Goal: Task Accomplishment & Management: Manage account settings

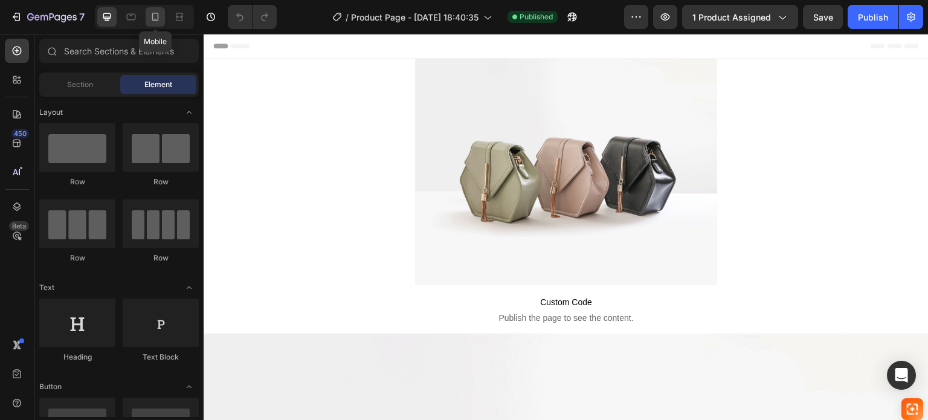
click at [152, 21] on icon at bounding box center [155, 17] width 12 height 12
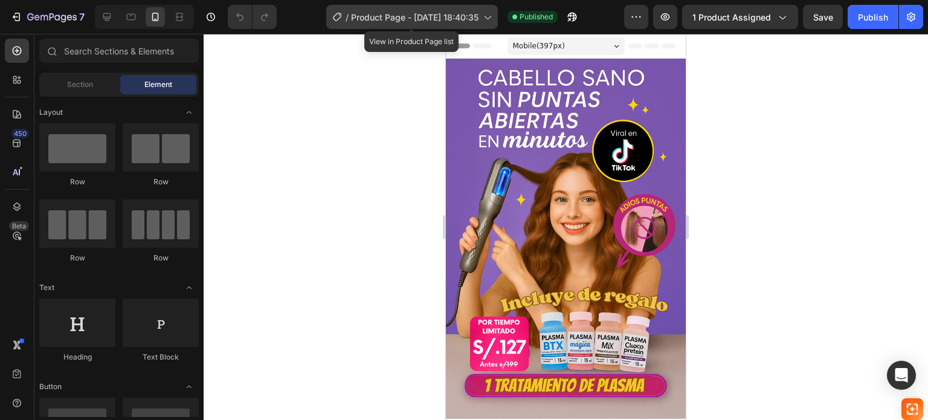
click at [474, 19] on span "Product Page - [DATE] 18:40:35" at bounding box center [414, 17] width 127 height 13
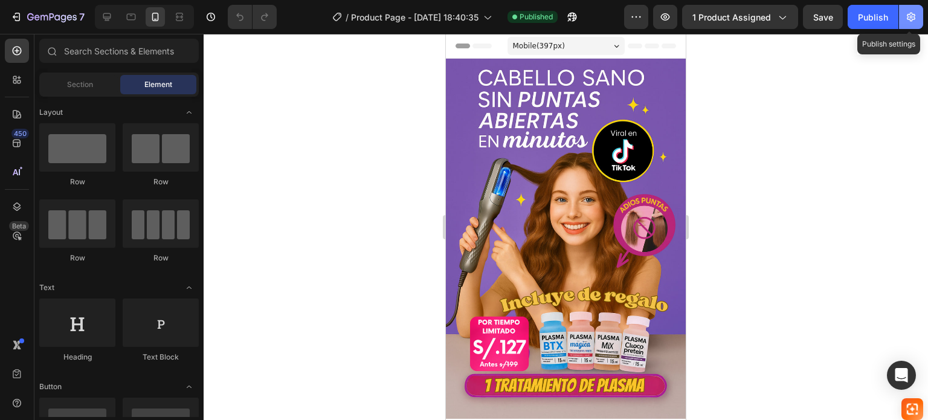
click at [915, 16] on icon "button" at bounding box center [911, 17] width 12 height 12
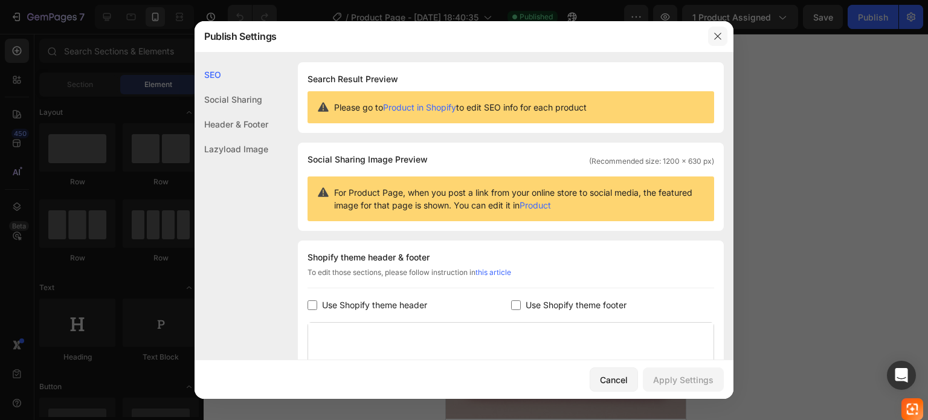
click at [711, 35] on button "button" at bounding box center [717, 36] width 19 height 19
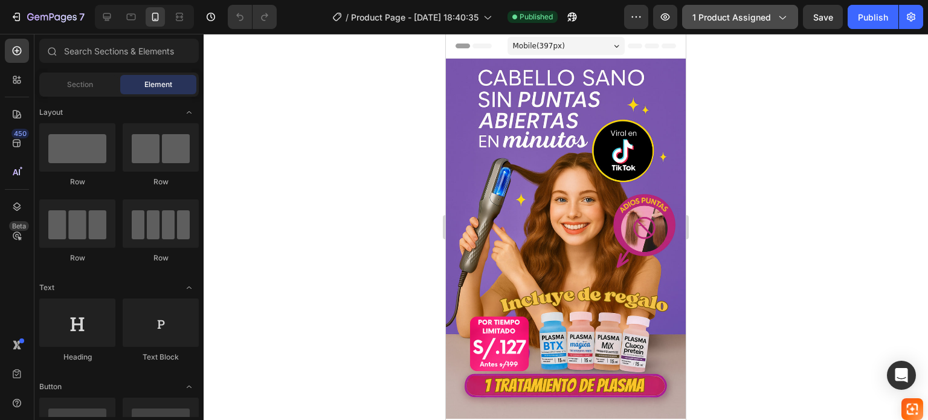
click at [776, 24] on button "1 product assigned" at bounding box center [740, 17] width 116 height 24
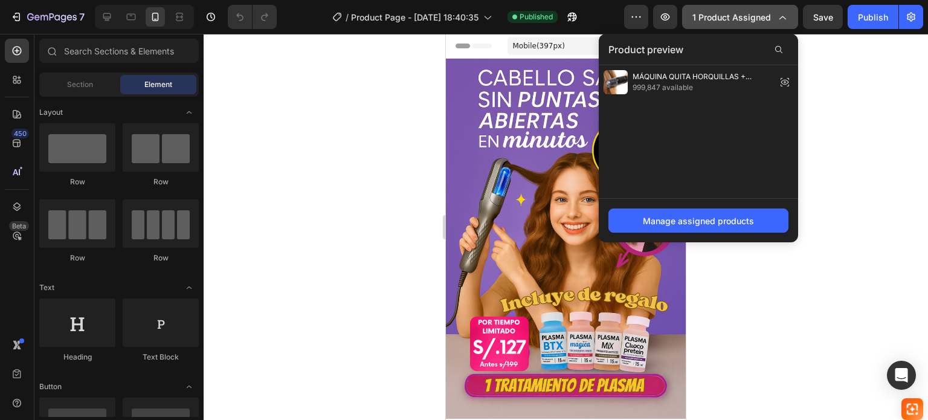
click at [776, 24] on button "1 product assigned" at bounding box center [740, 17] width 116 height 24
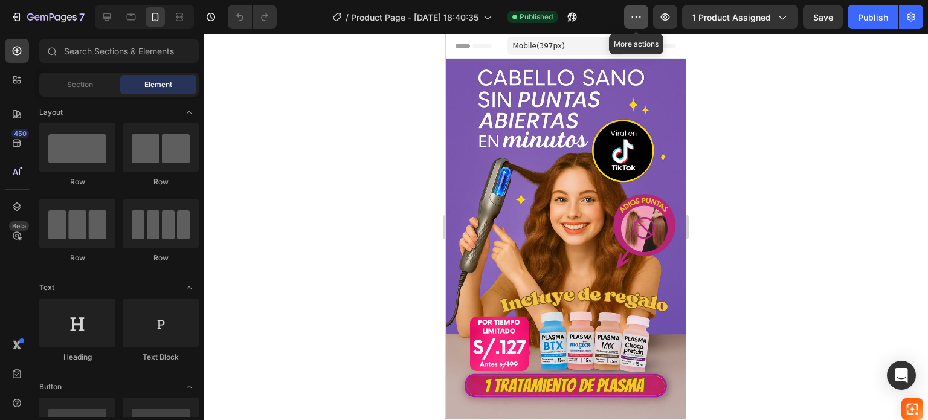
click at [642, 14] on icon "button" at bounding box center [636, 17] width 12 height 12
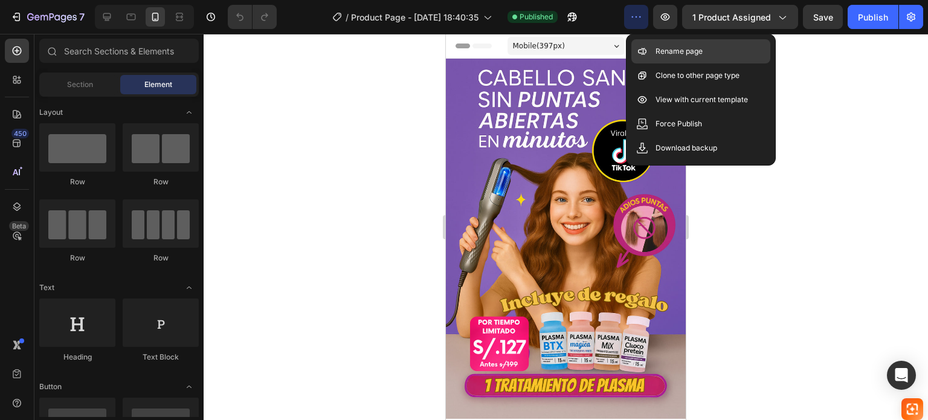
click at [684, 62] on div "Rename page" at bounding box center [700, 51] width 139 height 24
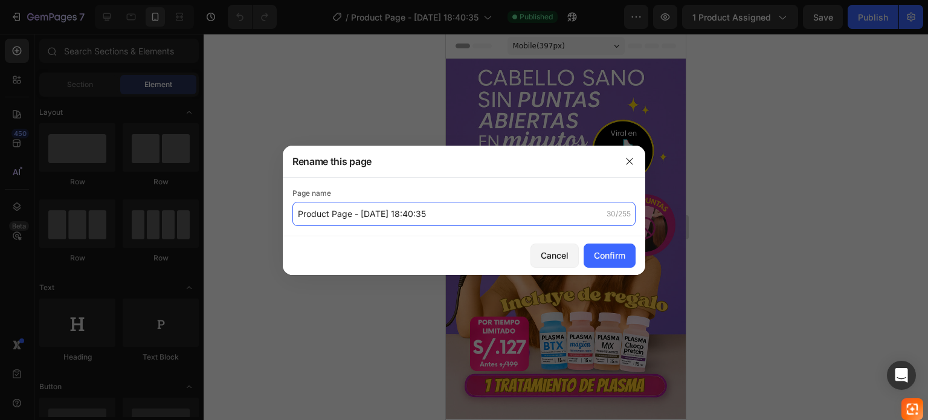
click at [514, 220] on input "Product Page - [DATE] 18:40:35" at bounding box center [463, 214] width 343 height 24
type input "MAQUINA QUITA HORQUILLAS"
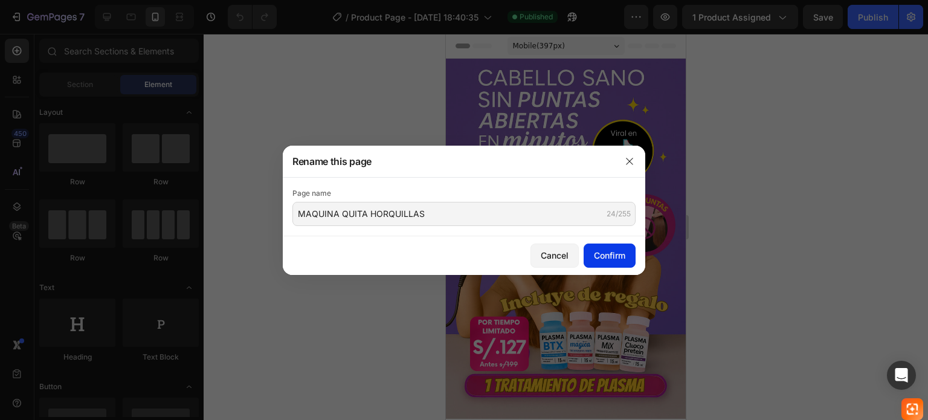
click at [609, 258] on div "Confirm" at bounding box center [609, 255] width 31 height 13
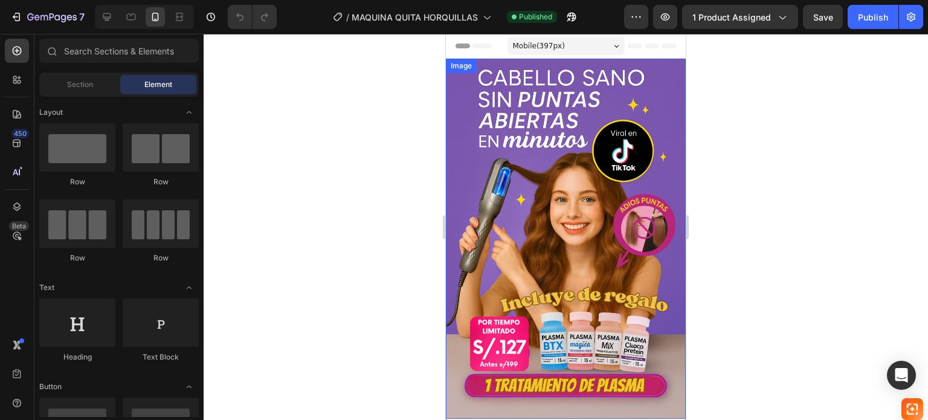
click at [755, 224] on div at bounding box center [566, 227] width 724 height 386
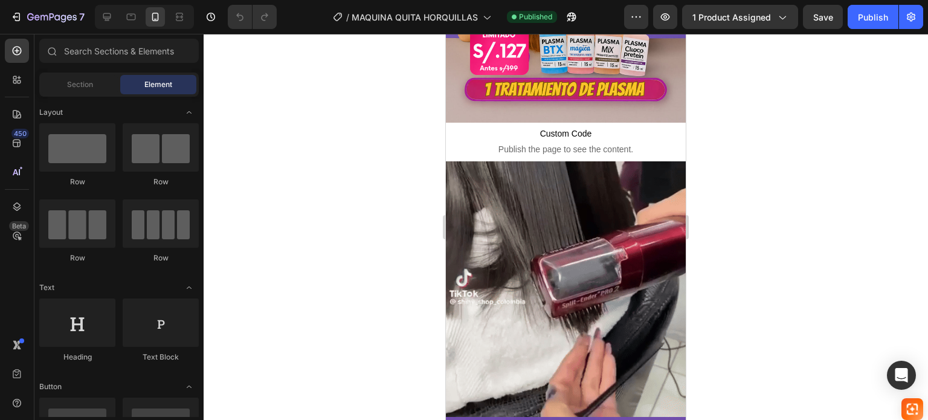
scroll to position [295, 0]
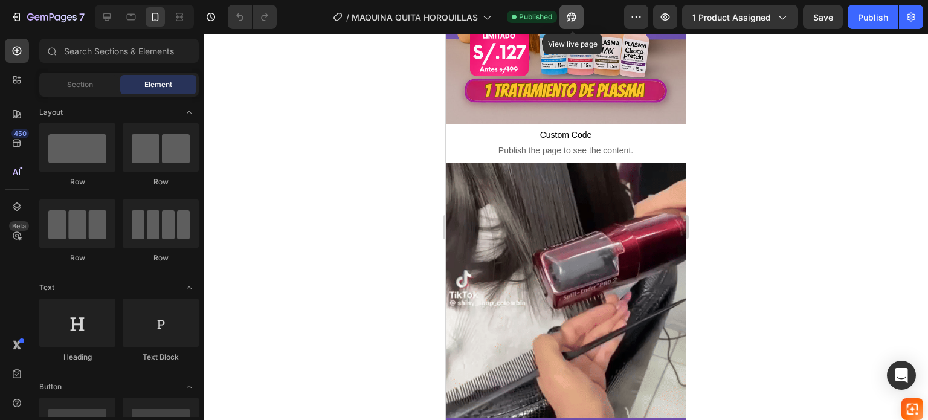
click at [575, 18] on icon "button" at bounding box center [571, 17] width 9 height 9
